Goal: Find specific page/section

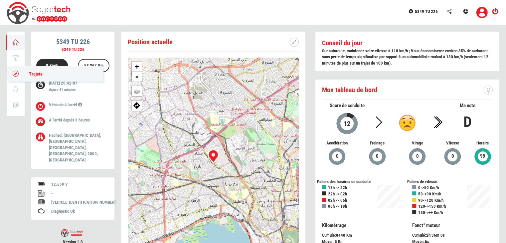
click at [16, 71] on icon at bounding box center [16, 73] width 8 height 5
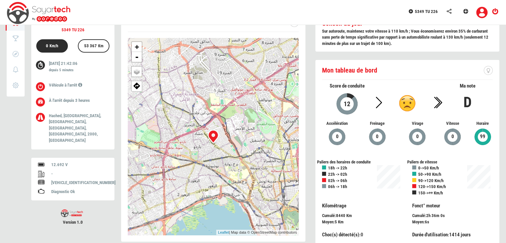
scroll to position [35, 0]
